Goal: Task Accomplishment & Management: Complete application form

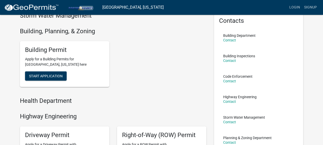
scroll to position [12, 0]
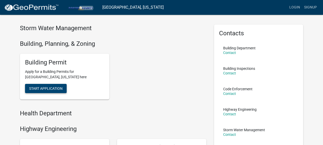
click at [47, 92] on button "Start Application" at bounding box center [46, 88] width 42 height 9
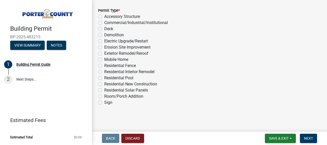
scroll to position [465, 0]
click at [104, 52] on label "Exterior Remodel/Reroof" at bounding box center [126, 53] width 44 height 6
click at [104, 52] on input "Exterior Remodel/Reroof" at bounding box center [105, 51] width 3 height 3
radio input "true"
click at [307, 140] on span "Next" at bounding box center [308, 138] width 9 height 4
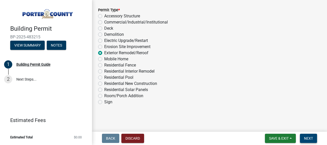
scroll to position [0, 0]
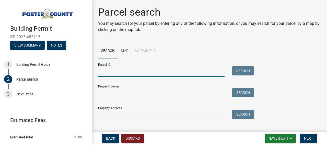
click at [100, 72] on input "Parcel ID:" at bounding box center [161, 71] width 127 height 10
click at [106, 116] on input "Property Address:" at bounding box center [161, 115] width 127 height 10
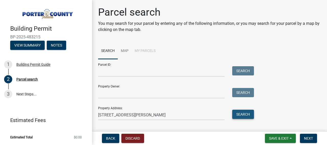
click at [249, 112] on button "Search" at bounding box center [243, 114] width 22 height 9
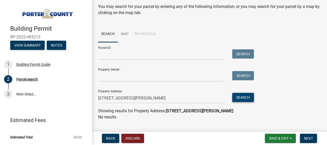
scroll to position [27, 0]
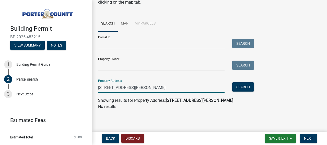
click at [143, 86] on input "[STREET_ADDRESS][PERSON_NAME]" at bounding box center [161, 87] width 127 height 10
type input "3705"
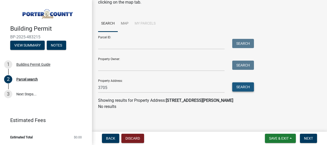
click at [250, 88] on button "Search" at bounding box center [243, 86] width 22 height 9
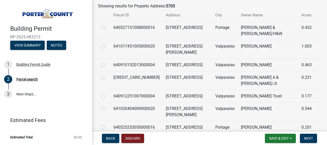
scroll to position [130, 0]
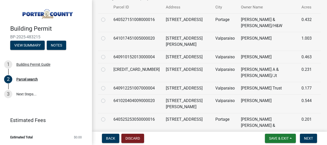
click at [107, 98] on label at bounding box center [107, 98] width 0 height 0
click at [107, 98] on input "radio" at bounding box center [108, 99] width 3 height 3
radio input "true"
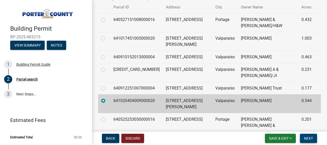
click at [310, 139] on span "Next" at bounding box center [308, 138] width 9 height 4
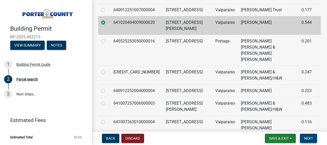
scroll to position [283, 0]
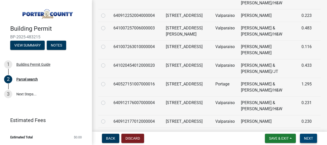
click at [310, 140] on span "Next" at bounding box center [308, 138] width 9 height 4
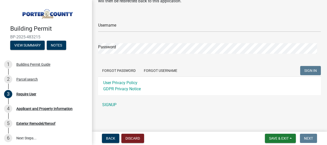
scroll to position [9, 0]
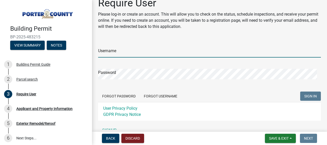
click at [107, 52] on input "Username" at bounding box center [209, 52] width 223 height 10
type input "GG13MARIE"
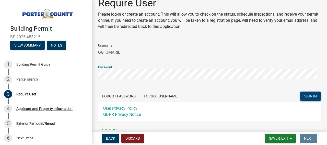
click at [315, 95] on button "SIGN IN" at bounding box center [310, 96] width 21 height 9
click at [123, 96] on button "Forgot Password" at bounding box center [119, 96] width 42 height 9
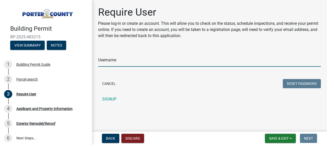
click at [107, 62] on input "Username" at bounding box center [209, 61] width 223 height 10
type input "GG13MARIE"
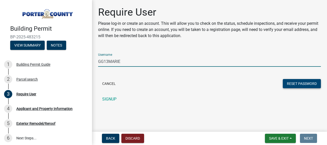
click at [300, 83] on button "Reset Password" at bounding box center [302, 83] width 38 height 9
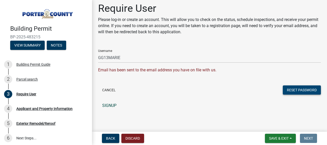
scroll to position [5, 0]
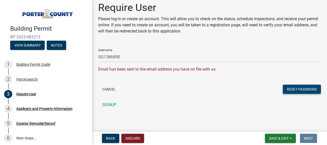
click at [311, 89] on button "Reset Password" at bounding box center [302, 89] width 38 height 9
click at [106, 88] on button "Cancel" at bounding box center [109, 89] width 22 height 9
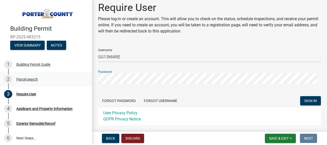
click at [88, 78] on div "Building Permit BP-2025-483215 View Summary Notes 1 Building Permit Guide 2 Par…" at bounding box center [163, 72] width 327 height 145
click at [307, 101] on span "SIGN IN" at bounding box center [310, 101] width 13 height 4
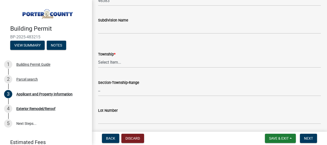
scroll to position [205, 0]
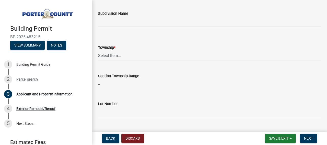
click at [106, 56] on select "Select Item... [PERSON_NAME][GEOGRAPHIC_DATA] [PERSON_NAME][GEOGRAPHIC_DATA] [G…" at bounding box center [209, 56] width 223 height 10
click at [98, 51] on select "Select Item... [PERSON_NAME][GEOGRAPHIC_DATA] [PERSON_NAME][GEOGRAPHIC_DATA] [G…" at bounding box center [209, 56] width 223 height 10
select select "eebc071e-620a-4db8-83e9-cb6b194c67e9"
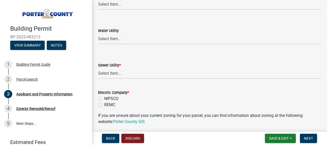
scroll to position [358, 0]
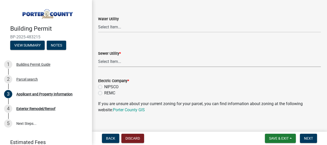
click at [107, 63] on select "Select Item... Aqua [US_STATE] Inc Damon Run Falling Waters Lake Eliza - LEACD …" at bounding box center [209, 61] width 223 height 10
click at [98, 56] on select "Select Item... Aqua [US_STATE] Inc Damon Run Falling Waters Lake Eliza - LEACD …" at bounding box center [209, 61] width 223 height 10
select select "c796f995-08fe-487b-a20e-70ab553361d3"
click at [114, 62] on select "Select Item... Aqua [US_STATE] Inc Damon Run Falling Waters Lake Eliza - LEACD …" at bounding box center [209, 61] width 223 height 10
click at [98, 56] on select "Select Item... Aqua [US_STATE] Inc Damon Run Falling Waters Lake Eliza - LEACD …" at bounding box center [209, 61] width 223 height 10
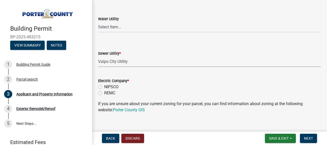
click at [104, 87] on label "NIPSCO" at bounding box center [111, 87] width 14 height 6
click at [104, 87] on input "NIPSCO" at bounding box center [105, 85] width 3 height 3
radio input "true"
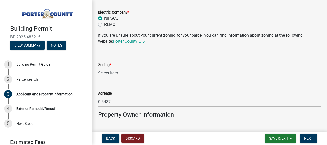
scroll to position [435, 0]
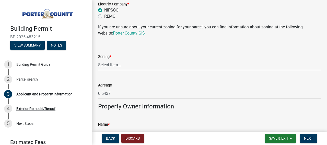
click at [112, 65] on select "Select Item... A1 A2 CH CM CN I1 I2 I3 IN MP OT P1 P2 PUD R1 R2 R3 R4 RL RR" at bounding box center [209, 65] width 223 height 10
click at [98, 60] on select "Select Item... A1 A2 CH CM CN I1 I2 I3 IN MP OT P1 P2 PUD R1 R2 R3 R4 RL RR" at bounding box center [209, 65] width 223 height 10
select select "271bd504-2c49-4a3f-937e-0db1d3436bac"
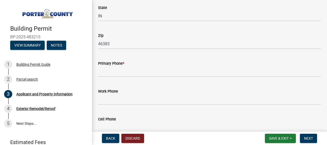
scroll to position [639, 0]
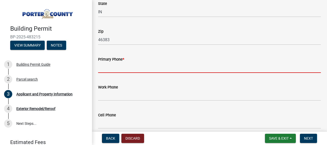
drag, startPoint x: 104, startPoint y: 69, endPoint x: 110, endPoint y: 67, distance: 6.8
click at [104, 69] on input "Primary Phone *" at bounding box center [209, 67] width 223 height 10
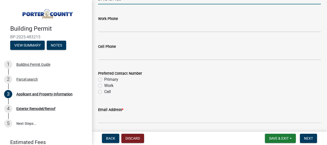
scroll to position [716, 0]
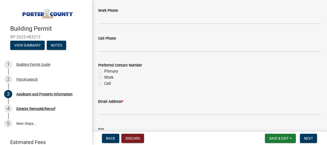
type input "2192421125"
click at [104, 84] on label "Cell" at bounding box center [107, 84] width 7 height 6
click at [104, 84] on input "Cell" at bounding box center [105, 82] width 3 height 3
radio input "true"
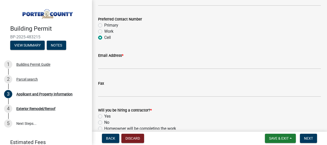
scroll to position [767, 0]
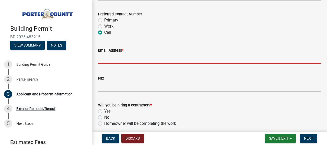
drag, startPoint x: 105, startPoint y: 59, endPoint x: 111, endPoint y: 59, distance: 5.9
click at [105, 59] on input "Email Address *" at bounding box center [209, 58] width 223 height 10
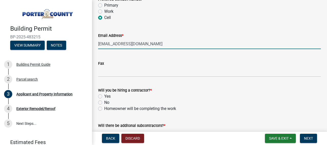
scroll to position [817, 0]
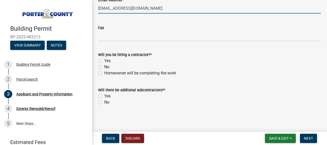
type input "[EMAIL_ADDRESS][DOMAIN_NAME]"
click at [104, 60] on label "Yes" at bounding box center [107, 61] width 6 height 6
click at [104, 60] on input "Yes" at bounding box center [105, 59] width 3 height 3
radio input "true"
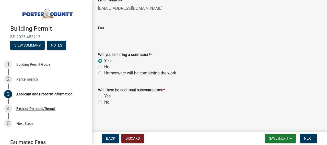
click at [104, 101] on label "No" at bounding box center [106, 102] width 5 height 6
click at [104, 101] on input "No" at bounding box center [105, 100] width 3 height 3
radio input "true"
click at [307, 137] on span "Next" at bounding box center [308, 138] width 9 height 4
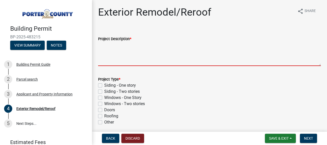
click at [109, 63] on textarea "Project Description *" at bounding box center [209, 54] width 223 height 24
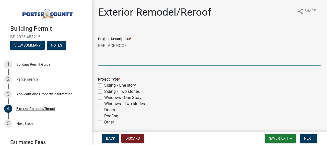
type textarea "REPLACE ROOF"
click at [104, 116] on label "Roofing" at bounding box center [111, 116] width 14 height 6
click at [104, 116] on input "Roofing" at bounding box center [105, 114] width 3 height 3
checkbox input "true"
checkbox input "false"
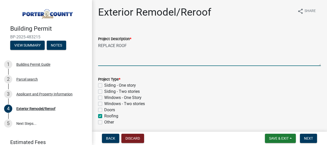
checkbox input "false"
checkbox input "true"
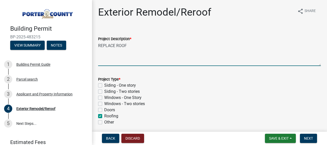
checkbox input "false"
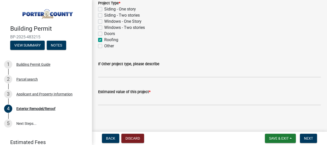
scroll to position [76, 0]
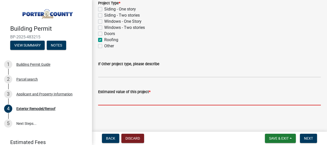
click at [103, 102] on input "text" at bounding box center [209, 100] width 223 height 10
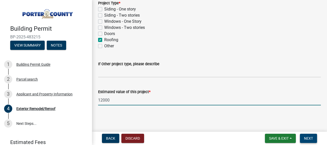
type input "12000"
click at [311, 138] on span "Next" at bounding box center [308, 138] width 9 height 4
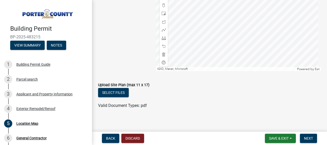
scroll to position [134, 0]
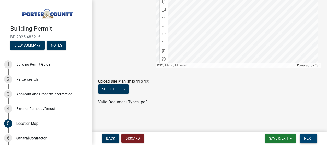
click at [314, 140] on button "Next" at bounding box center [308, 138] width 17 height 9
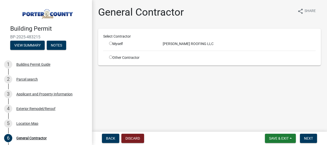
click at [111, 45] on input "radio" at bounding box center [110, 43] width 3 height 3
radio input "true"
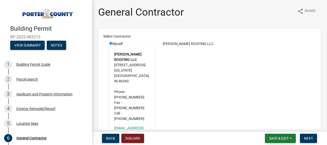
click at [214, 92] on div "[PERSON_NAME] ROOFING LLC" at bounding box center [239, 93] width 161 height 104
click at [122, 62] on strong "[PERSON_NAME] ROOFING LLC" at bounding box center [127, 56] width 27 height 9
click at [184, 45] on div "[PERSON_NAME] ROOFING LLC" at bounding box center [239, 43] width 161 height 5
click at [228, 88] on div "[PERSON_NAME] ROOFING LLC" at bounding box center [239, 93] width 161 height 104
click at [310, 138] on span "Next" at bounding box center [308, 138] width 9 height 4
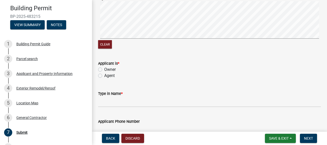
scroll to position [102, 0]
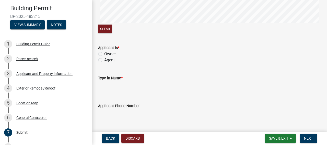
click at [104, 61] on label "Agent" at bounding box center [109, 60] width 10 height 6
click at [104, 60] on input "Agent" at bounding box center [105, 58] width 3 height 3
radio input "true"
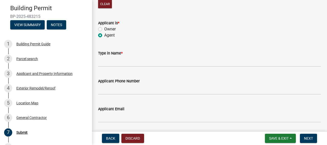
scroll to position [128, 0]
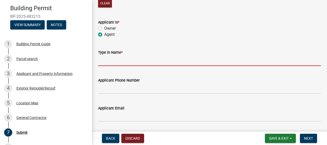
click at [108, 61] on input "Type in Name *" at bounding box center [209, 60] width 223 height 10
type input "[PERSON_NAME]"
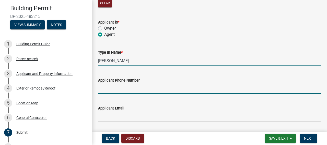
type input "2198728246"
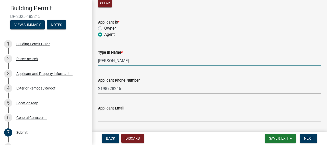
type input "[EMAIL_ADDRESS][DOMAIN_NAME]"
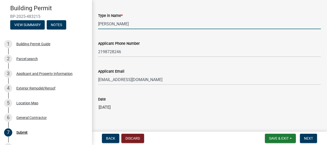
scroll to position [175, 0]
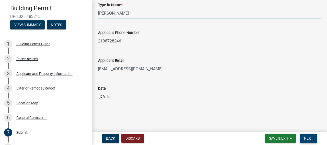
click at [312, 138] on span "Next" at bounding box center [308, 138] width 9 height 4
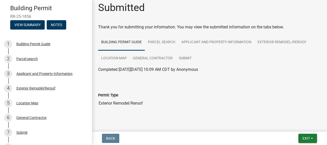
scroll to position [0, 0]
